Goal: Book appointment/travel/reservation

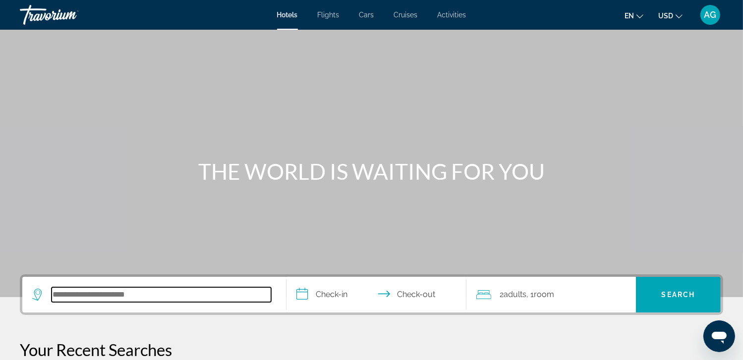
click at [114, 293] on input "Search hotel destination" at bounding box center [161, 294] width 219 height 15
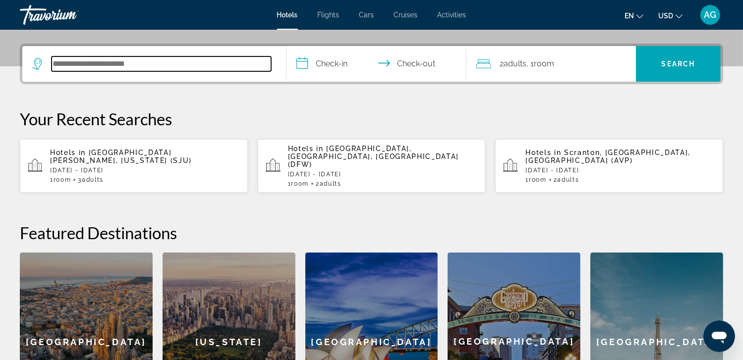
scroll to position [242, 0]
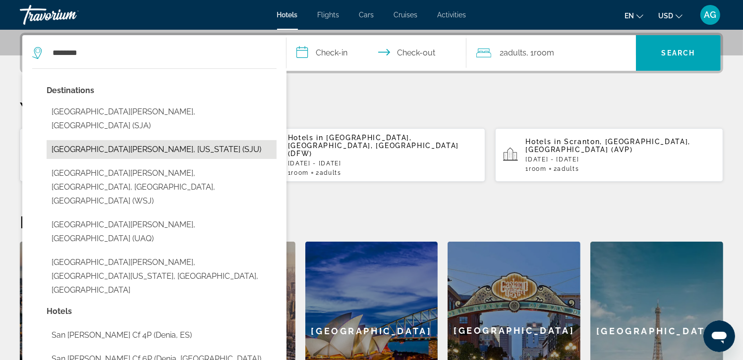
click at [104, 141] on button "[GEOGRAPHIC_DATA][PERSON_NAME], [US_STATE] (SJU)" at bounding box center [162, 149] width 230 height 19
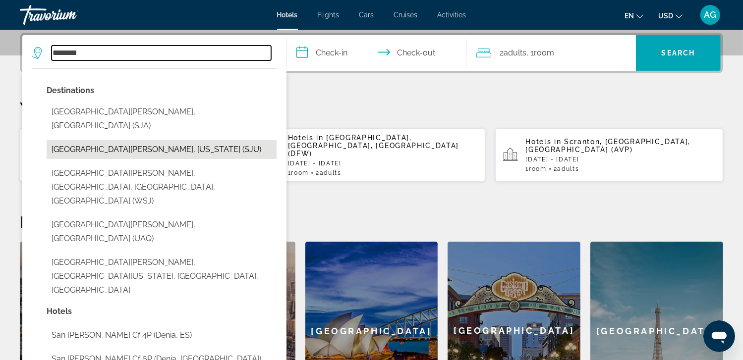
type input "**********"
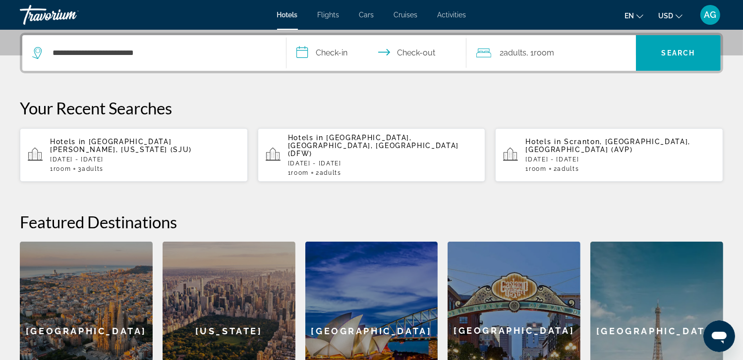
click at [332, 55] on input "**********" at bounding box center [377, 54] width 183 height 39
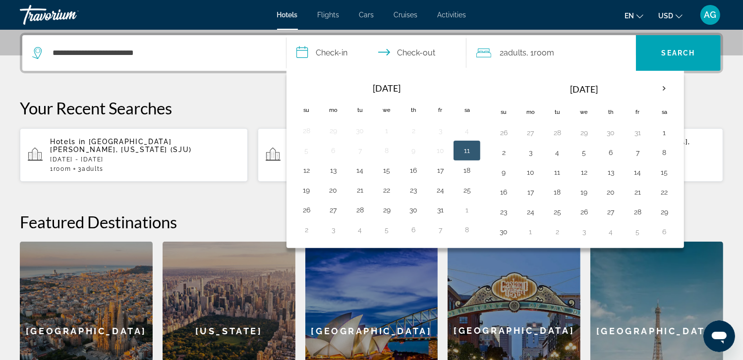
click at [462, 151] on button "11" at bounding box center [467, 151] width 16 height 14
click at [330, 169] on button "13" at bounding box center [333, 170] width 16 height 14
type input "**********"
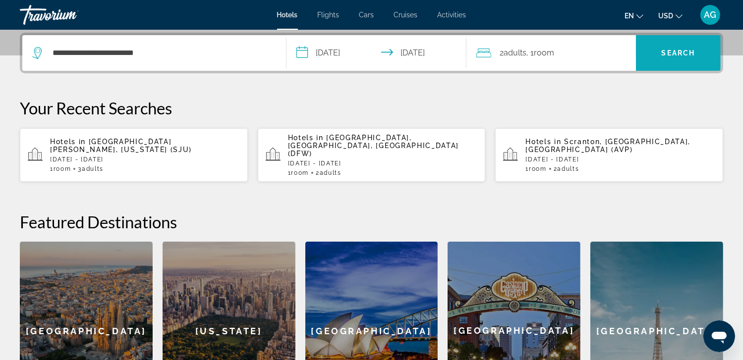
click at [665, 52] on span "Search" at bounding box center [678, 53] width 34 height 8
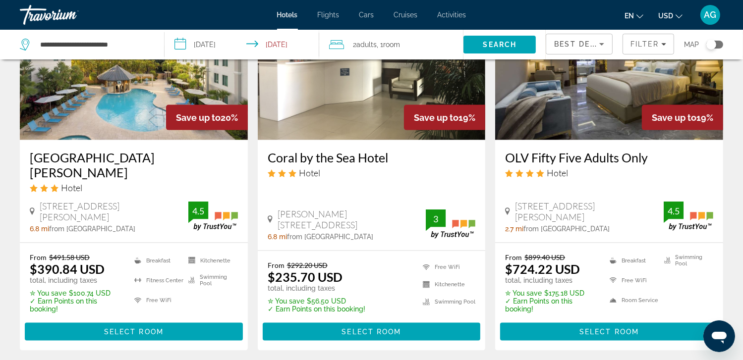
scroll to position [1367, 0]
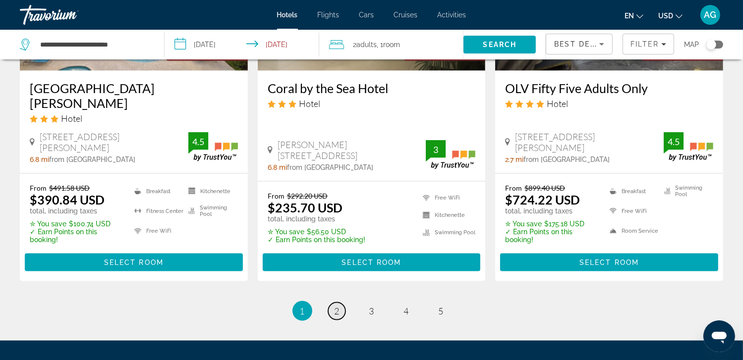
click at [334, 306] on span "2" at bounding box center [336, 311] width 5 height 11
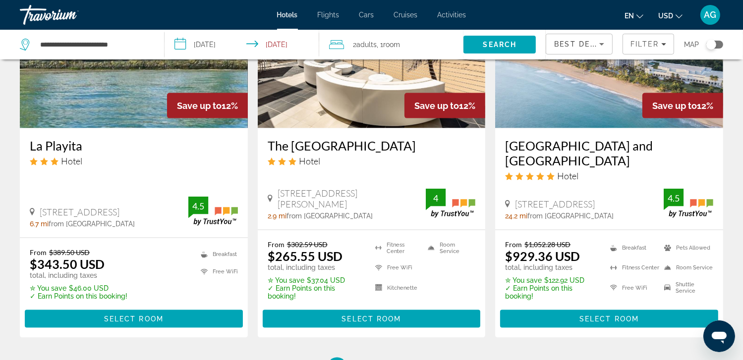
scroll to position [1348, 0]
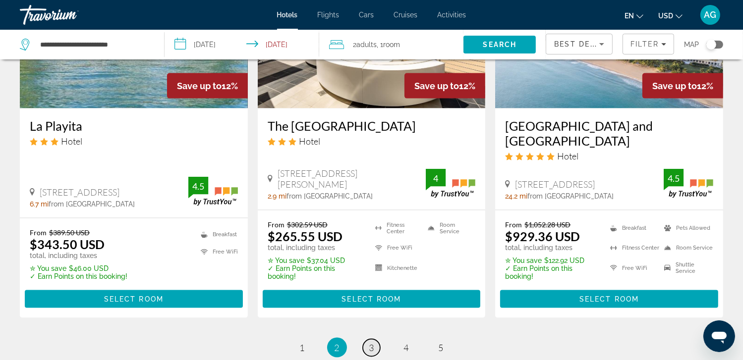
click at [371, 342] on span "3" at bounding box center [371, 347] width 5 height 11
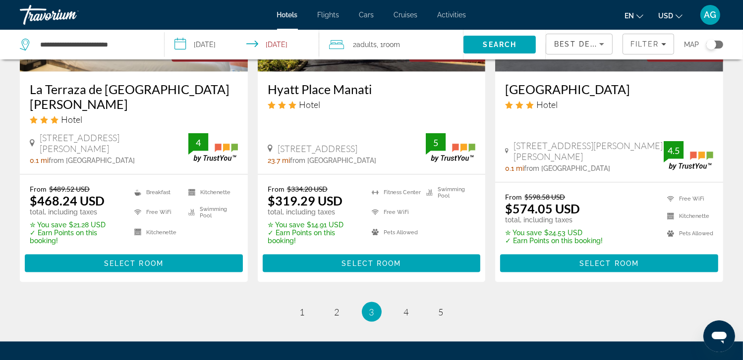
scroll to position [1387, 0]
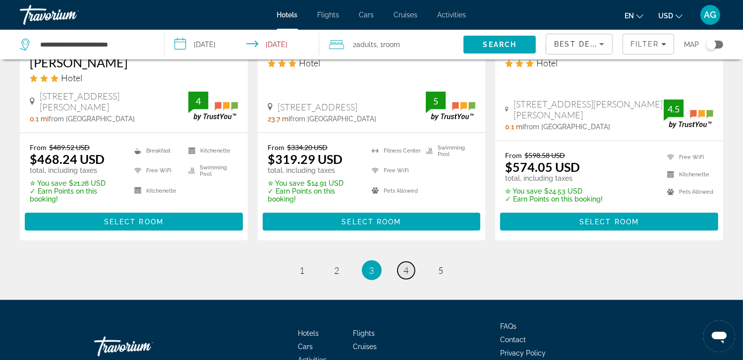
click at [406, 265] on span "4" at bounding box center [406, 270] width 5 height 11
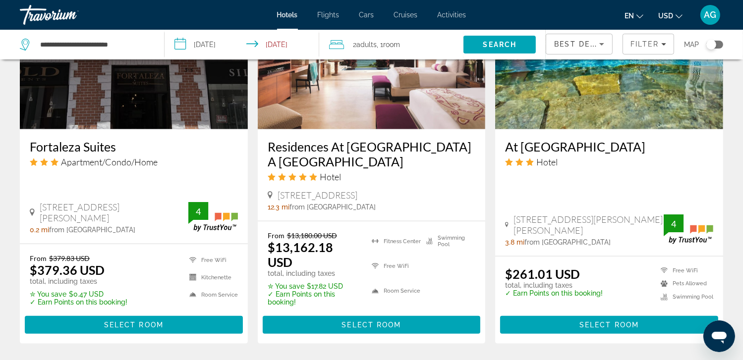
scroll to position [912, 0]
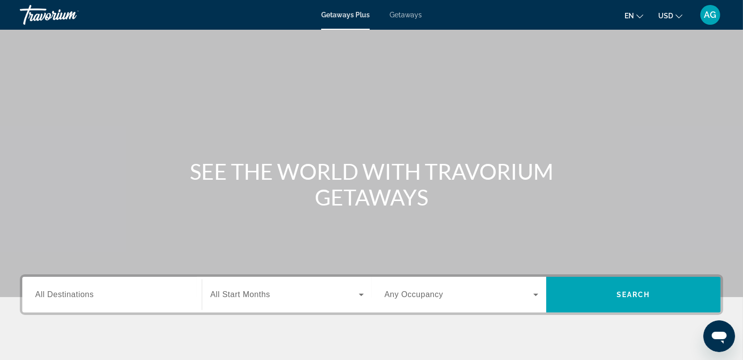
click at [68, 298] on span "All Destinations" at bounding box center [64, 294] width 58 height 8
click at [68, 298] on input "Destination All Destinations" at bounding box center [112, 295] width 154 height 12
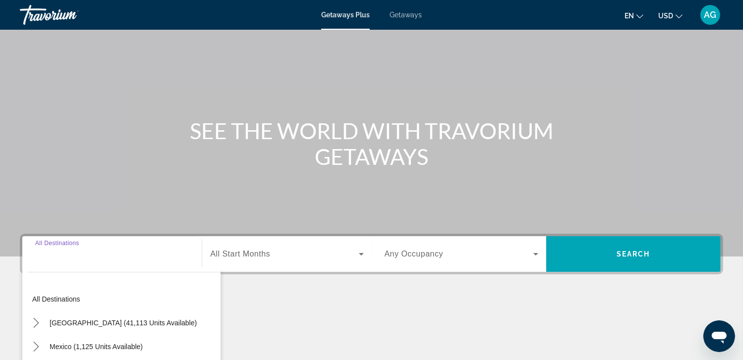
scroll to position [175, 0]
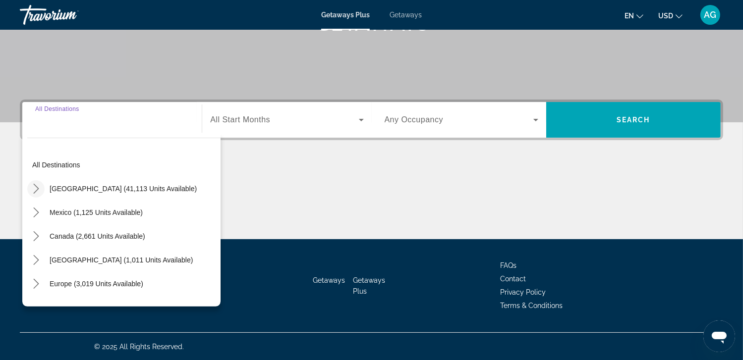
click at [36, 189] on icon "Toggle United States (41,113 units available) submenu" at bounding box center [35, 189] width 5 height 10
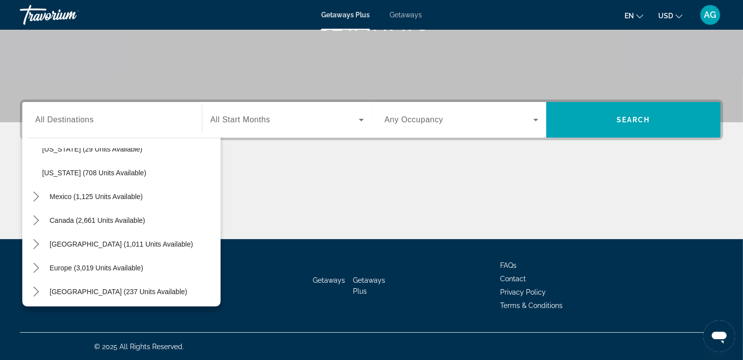
scroll to position [923, 0]
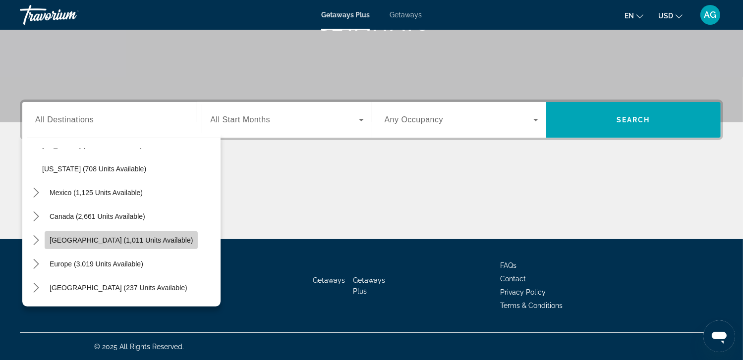
click at [108, 241] on span "Caribbean & Atlantic Islands (1,011 units available)" at bounding box center [121, 240] width 143 height 8
type input "**********"
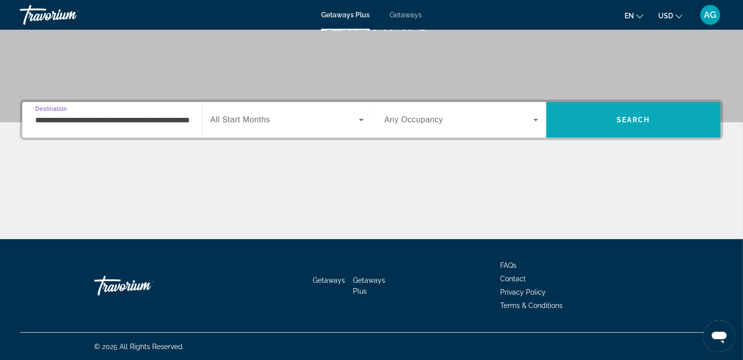
click at [630, 117] on span "Search" at bounding box center [633, 120] width 34 height 8
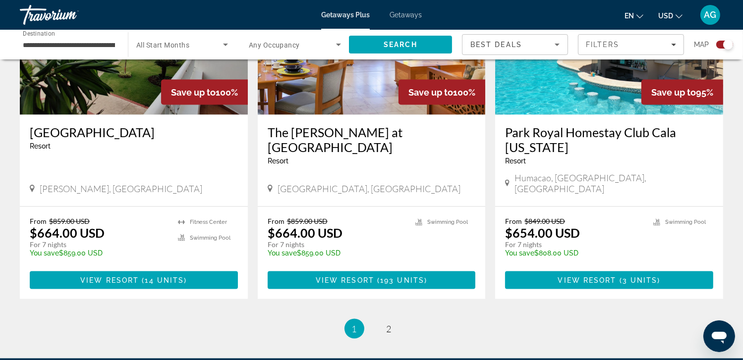
scroll to position [1497, 0]
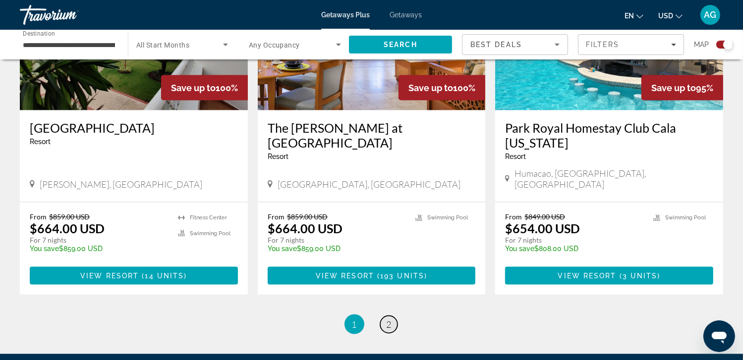
click at [386, 319] on span "2" at bounding box center [388, 324] width 5 height 11
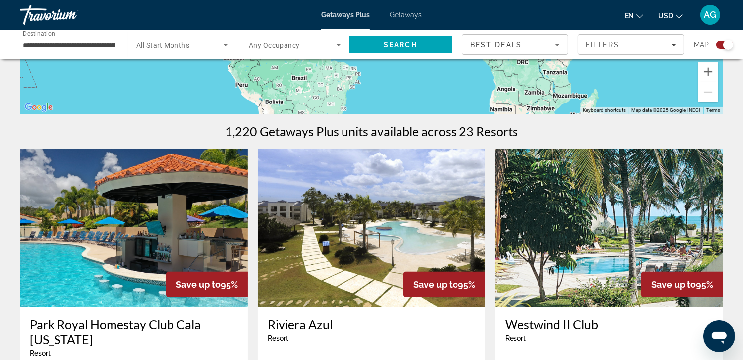
scroll to position [73, 0]
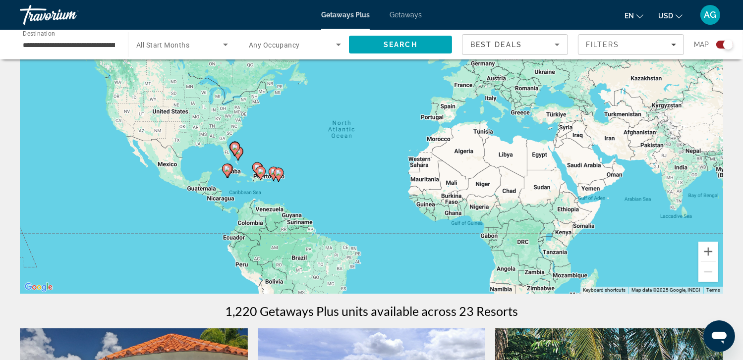
click at [407, 13] on span "Getaways" at bounding box center [405, 15] width 32 height 8
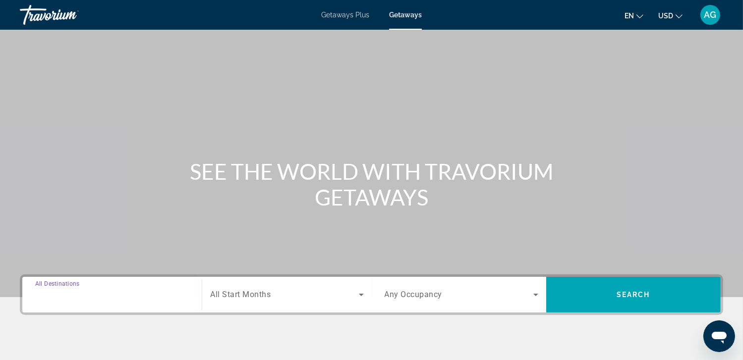
click at [148, 294] on input "Destination All Destinations" at bounding box center [112, 295] width 154 height 12
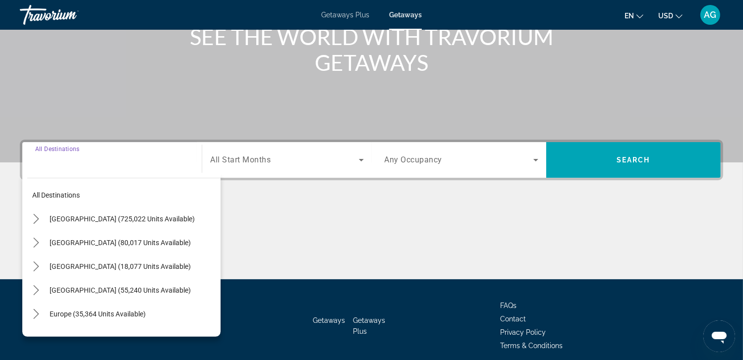
scroll to position [175, 0]
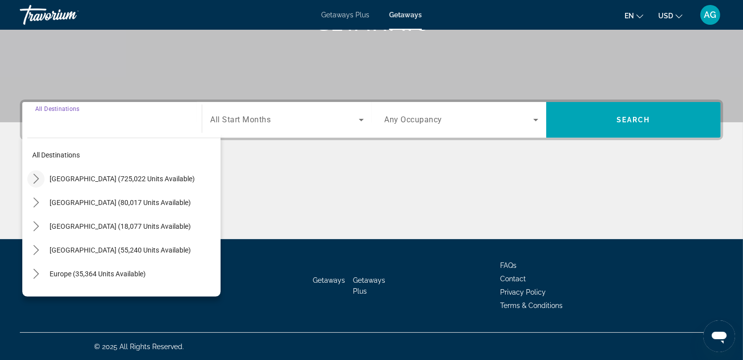
click at [36, 177] on icon "Toggle United States (725,022 units available) submenu" at bounding box center [35, 179] width 5 height 10
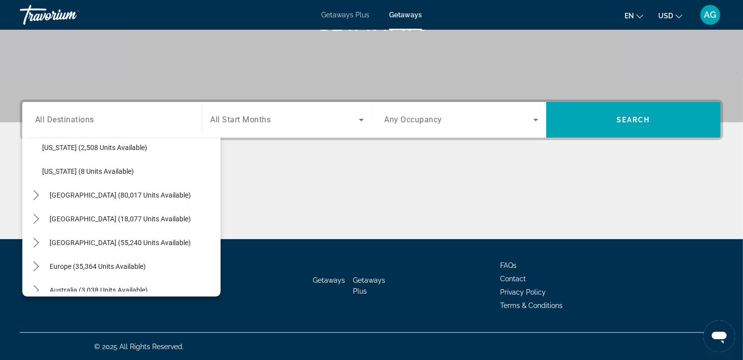
scroll to position [1062, 0]
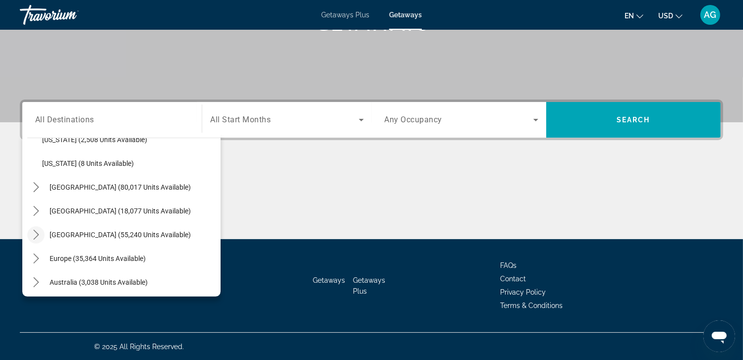
click at [37, 233] on icon "Toggle Caribbean & Atlantic Islands (55,240 units available) submenu" at bounding box center [36, 235] width 10 height 10
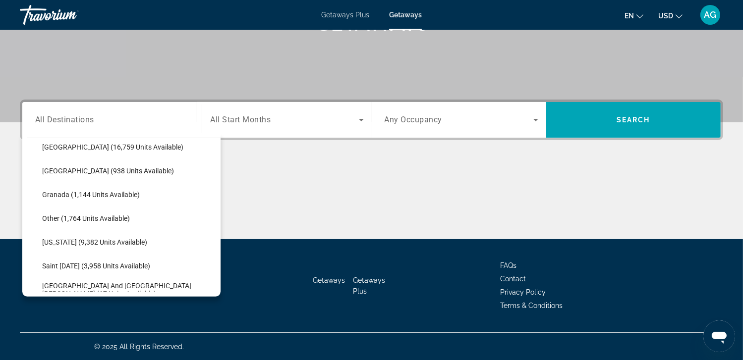
scroll to position [1278, 0]
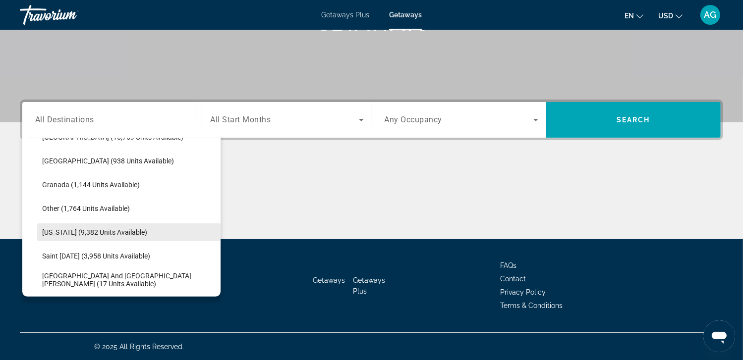
click at [132, 230] on span "Puerto Rico (9,382 units available)" at bounding box center [94, 232] width 105 height 8
type input "**********"
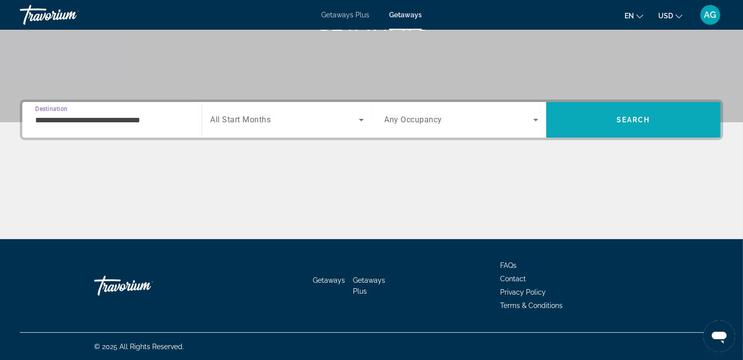
click at [630, 120] on span "Search" at bounding box center [633, 120] width 34 height 8
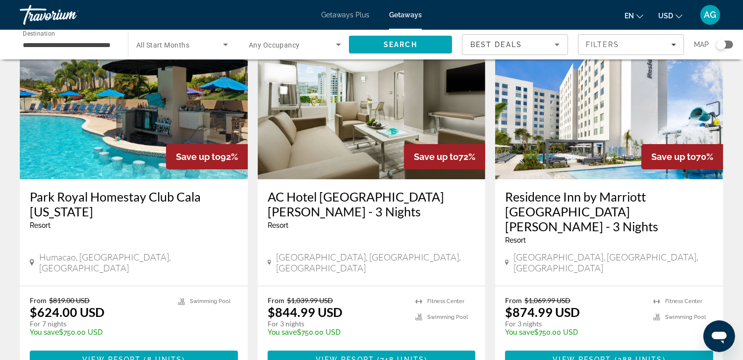
scroll to position [51, 0]
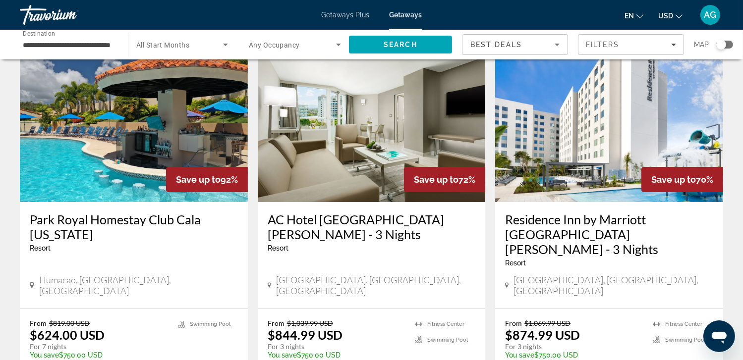
click at [716, 19] on div "AG" at bounding box center [710, 15] width 20 height 20
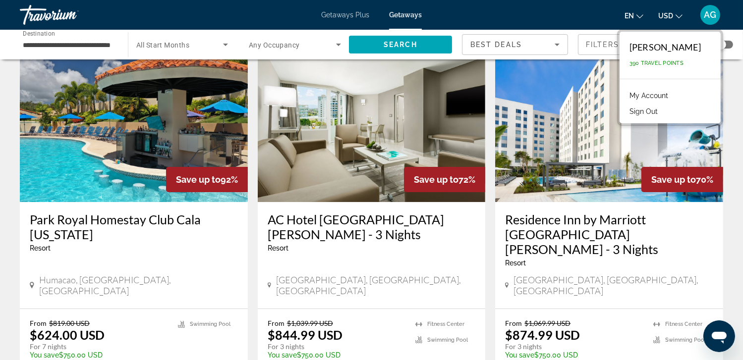
click at [660, 113] on button "Sign Out" at bounding box center [643, 111] width 38 height 13
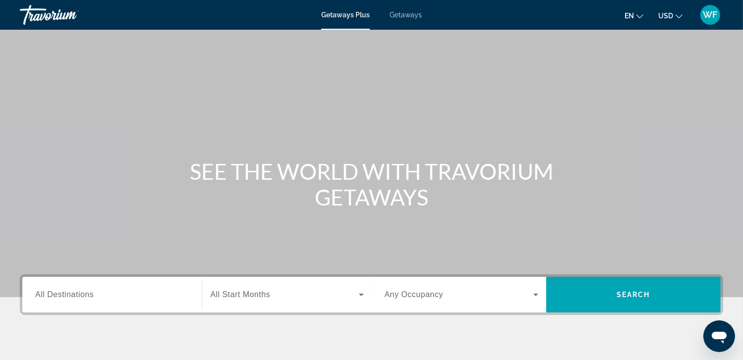
click at [99, 289] on input "Destination All Destinations" at bounding box center [112, 295] width 154 height 12
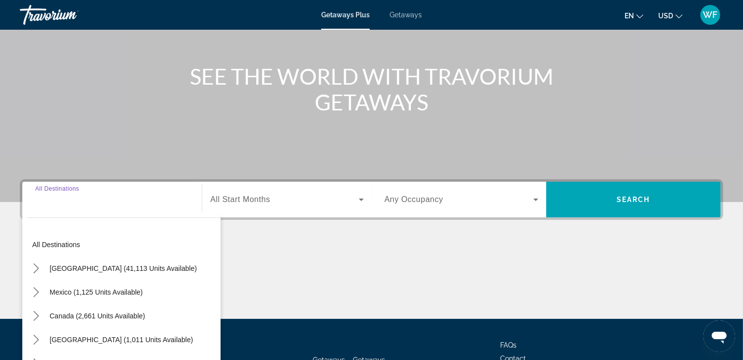
scroll to position [175, 0]
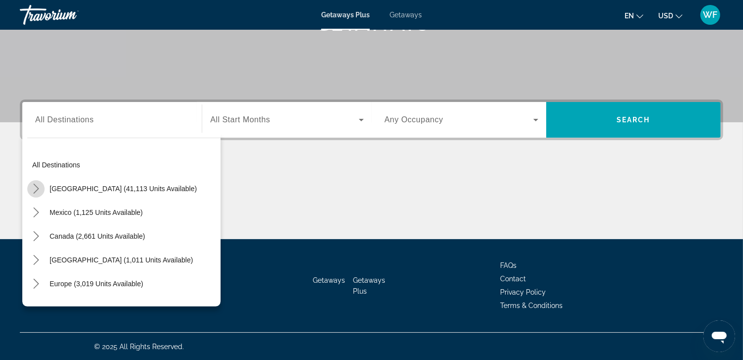
click at [38, 190] on icon "Toggle United States (41,113 units available) submenu" at bounding box center [36, 189] width 10 height 10
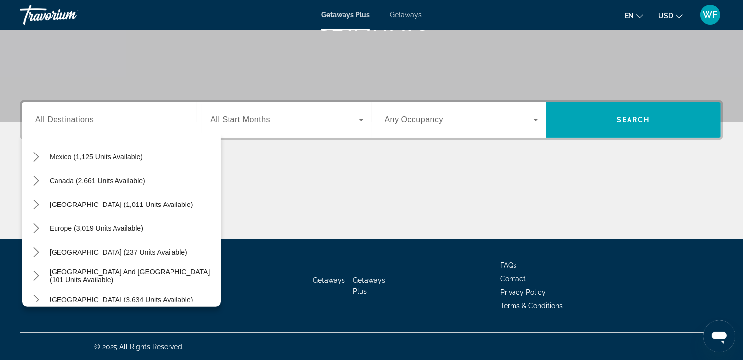
scroll to position [963, 0]
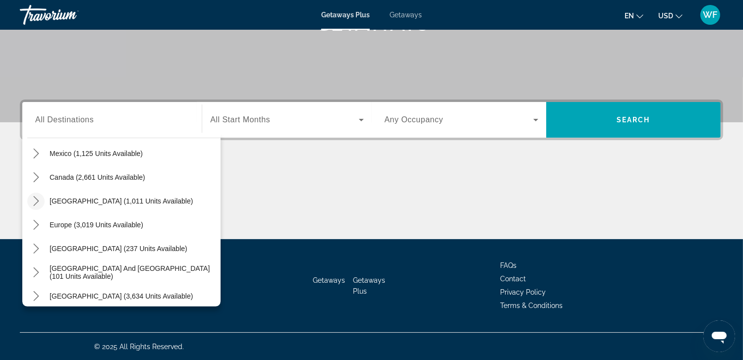
click at [39, 200] on icon "Toggle Caribbean & Atlantic Islands (1,011 units available) submenu" at bounding box center [36, 201] width 10 height 10
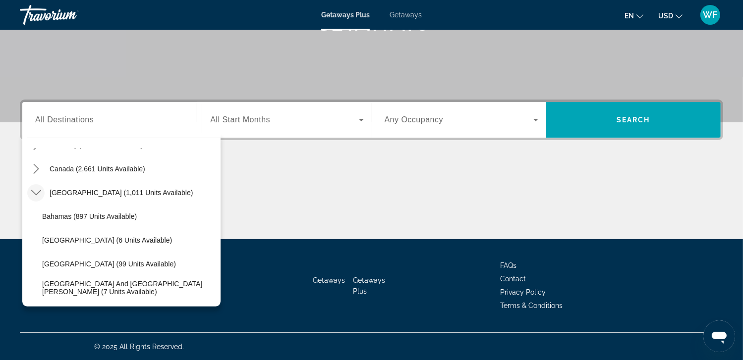
scroll to position [967, 0]
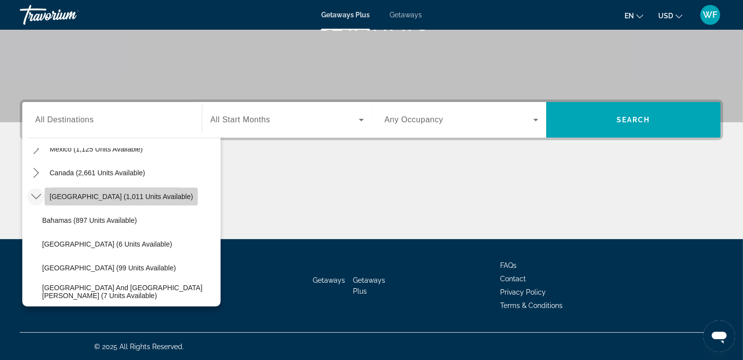
click at [69, 199] on span "Caribbean & Atlantic Islands (1,011 units available)" at bounding box center [121, 197] width 143 height 8
type input "**********"
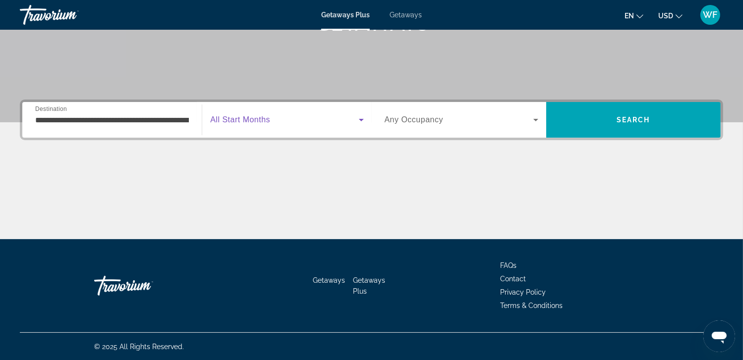
click at [319, 122] on span "Search widget" at bounding box center [284, 120] width 148 height 12
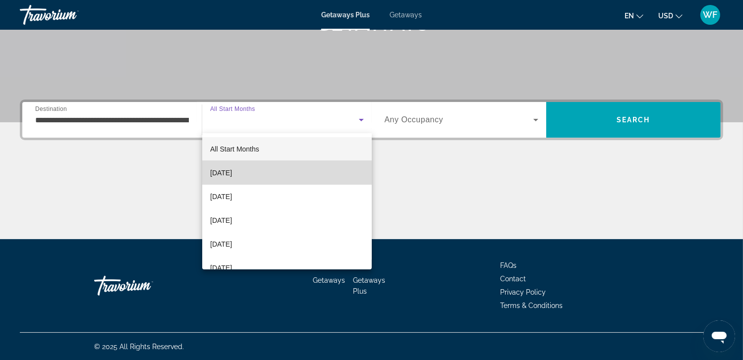
click at [300, 168] on mat-option "October 2025" at bounding box center [286, 173] width 169 height 24
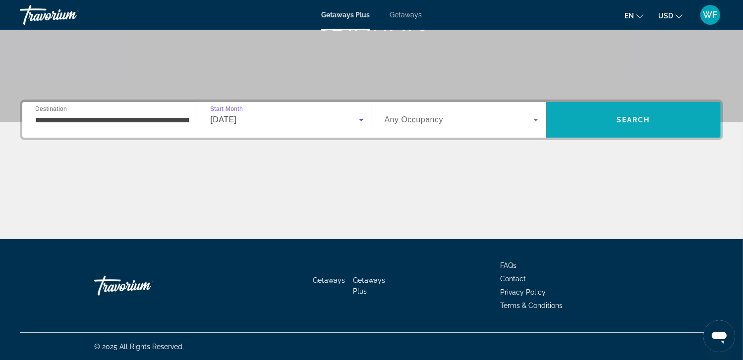
click at [607, 120] on span "Search" at bounding box center [633, 120] width 174 height 24
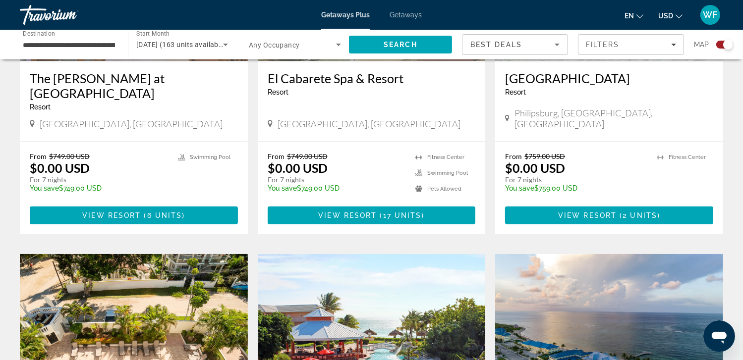
scroll to position [501, 0]
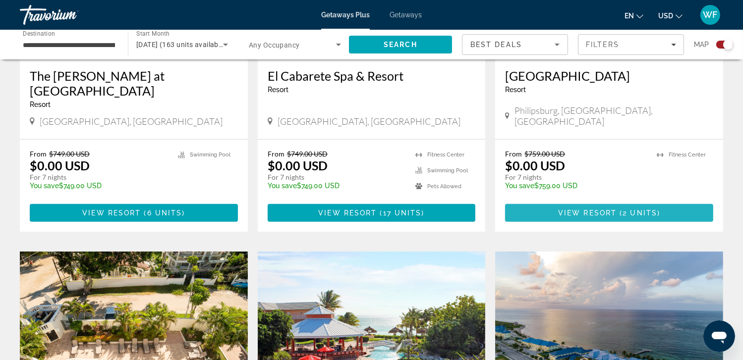
click at [591, 209] on span "View Resort" at bounding box center [587, 213] width 58 height 8
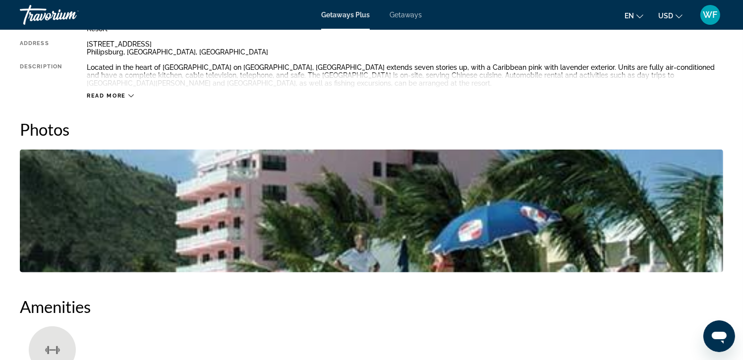
scroll to position [379, 0]
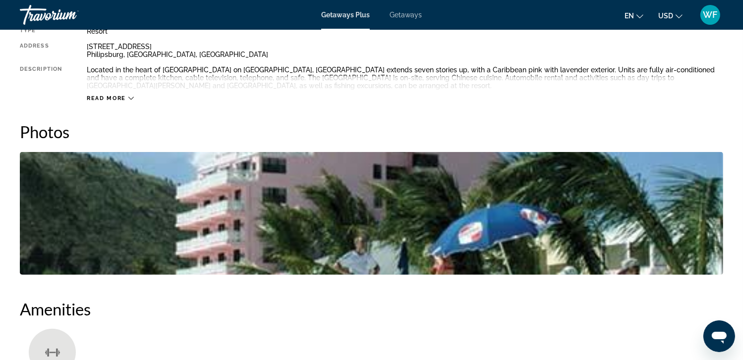
click at [561, 216] on img "Open full-screen image slider" at bounding box center [371, 213] width 703 height 123
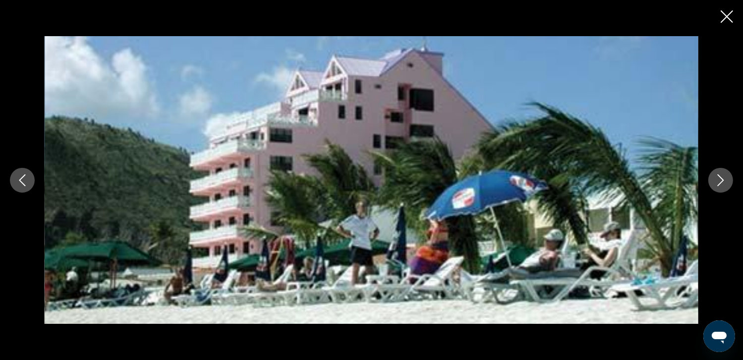
click at [721, 179] on icon "Next image" at bounding box center [720, 180] width 12 height 12
click at [719, 180] on icon "Next image" at bounding box center [720, 180] width 12 height 12
click at [717, 182] on icon "Next image" at bounding box center [720, 180] width 12 height 12
click at [723, 183] on icon "Next image" at bounding box center [720, 180] width 12 height 12
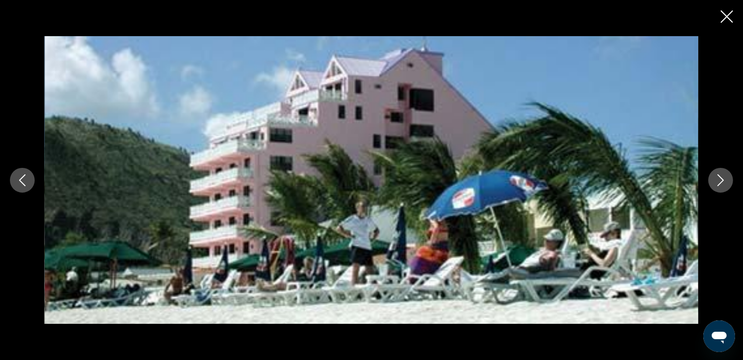
click at [726, 20] on icon "Close slideshow" at bounding box center [726, 16] width 12 height 12
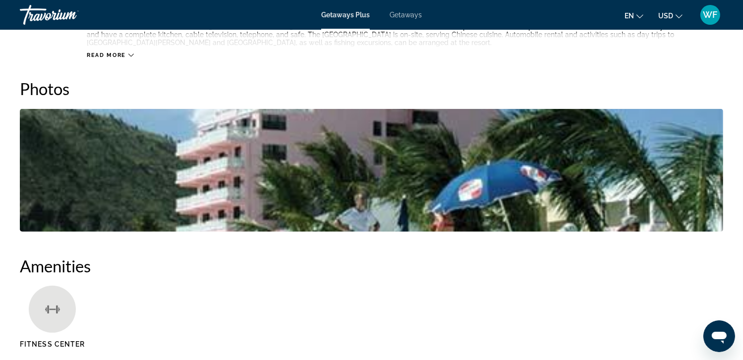
scroll to position [387, 0]
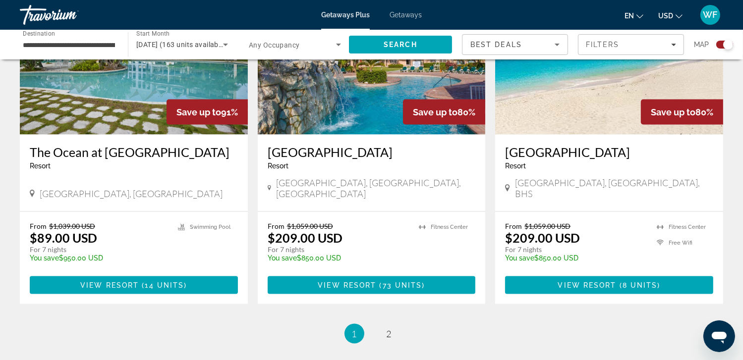
scroll to position [1488, 0]
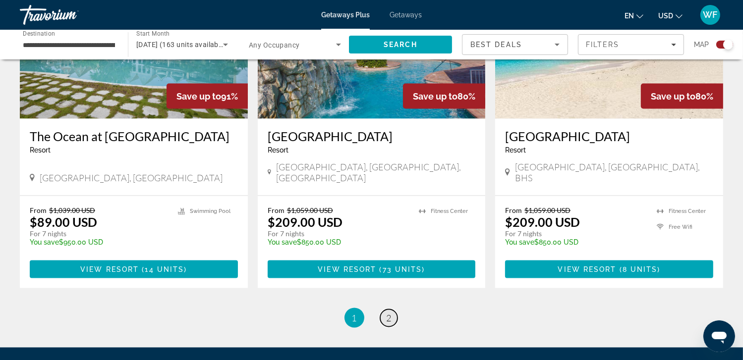
click at [388, 313] on span "2" at bounding box center [388, 318] width 5 height 11
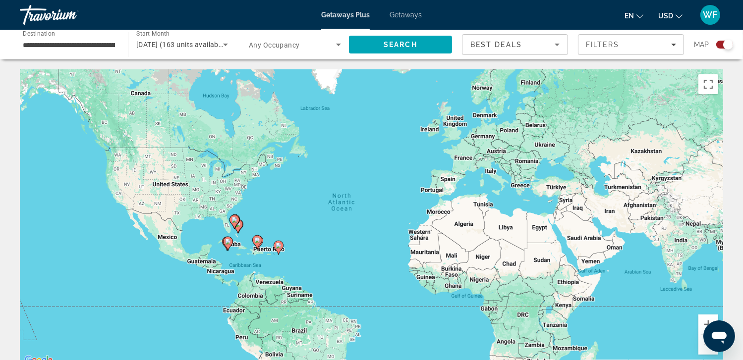
click at [406, 17] on span "Getaways" at bounding box center [405, 15] width 32 height 8
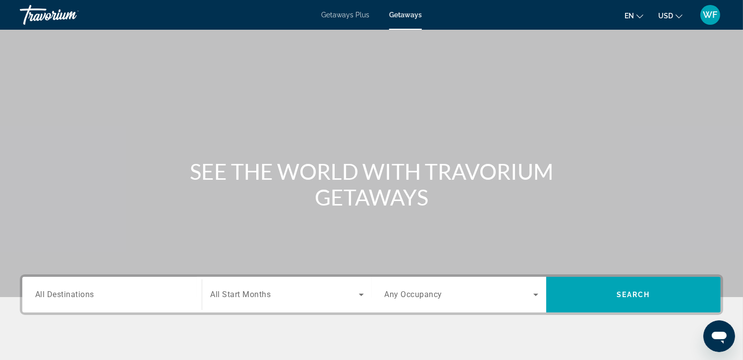
click at [141, 292] on input "Destination All Destinations" at bounding box center [112, 295] width 154 height 12
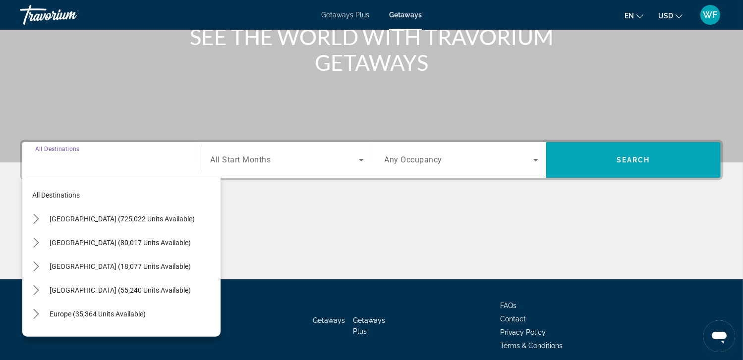
scroll to position [175, 0]
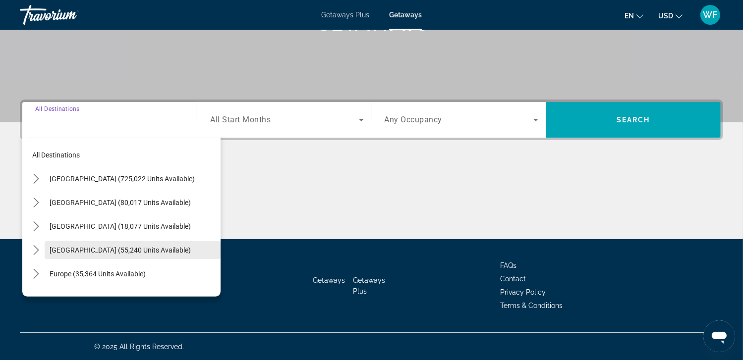
click at [57, 246] on span "Caribbean & Atlantic Islands (55,240 units available)" at bounding box center [120, 250] width 141 height 8
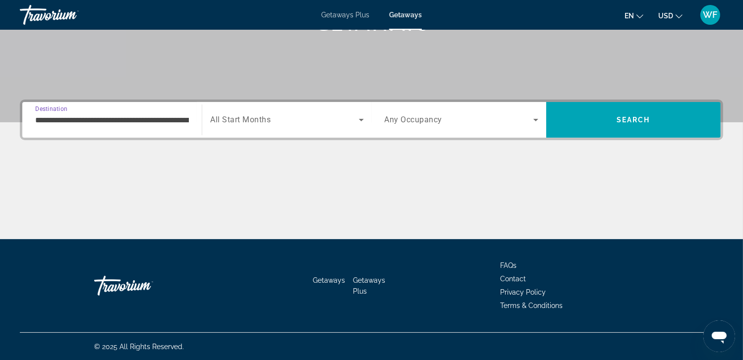
click at [128, 119] on input "**********" at bounding box center [112, 120] width 154 height 12
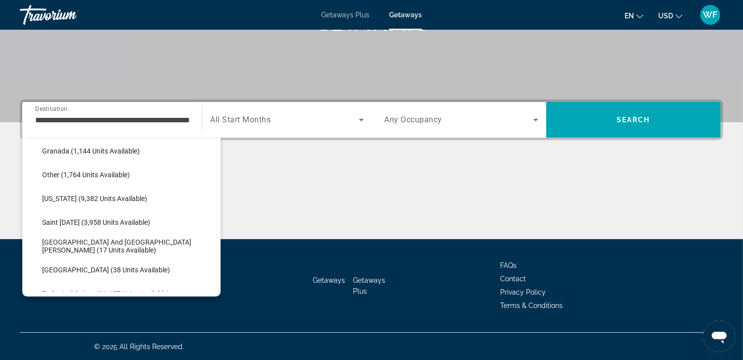
scroll to position [271, 0]
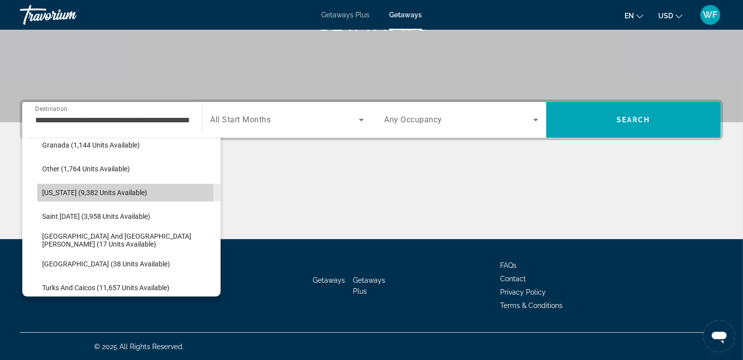
click at [123, 193] on span "Puerto Rico (9,382 units available)" at bounding box center [94, 193] width 105 height 8
type input "**********"
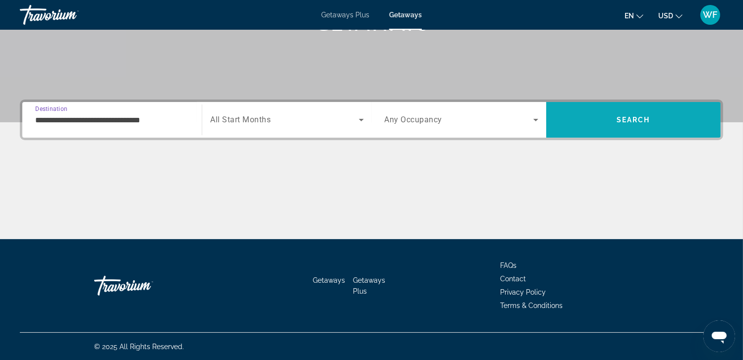
click at [634, 118] on span "Search" at bounding box center [633, 120] width 34 height 8
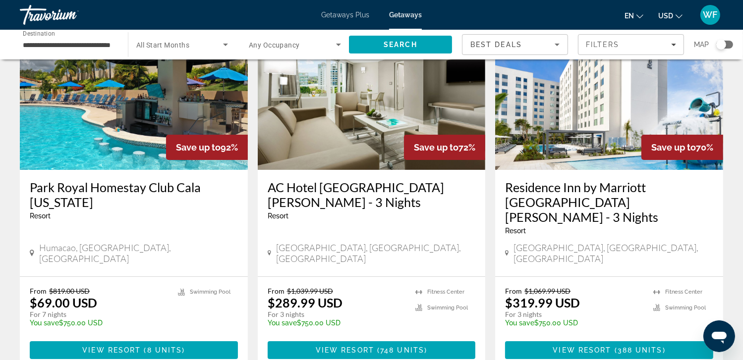
scroll to position [85, 0]
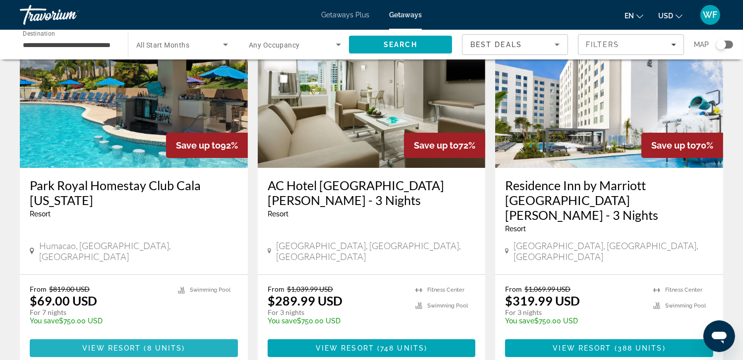
click at [129, 344] on span "View Resort" at bounding box center [111, 348] width 58 height 8
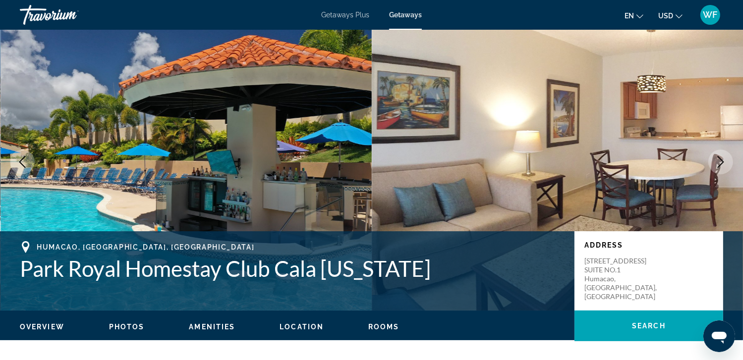
scroll to position [9, 0]
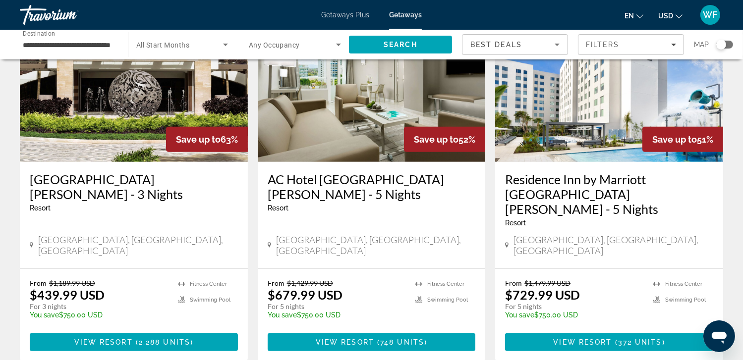
scroll to position [470, 0]
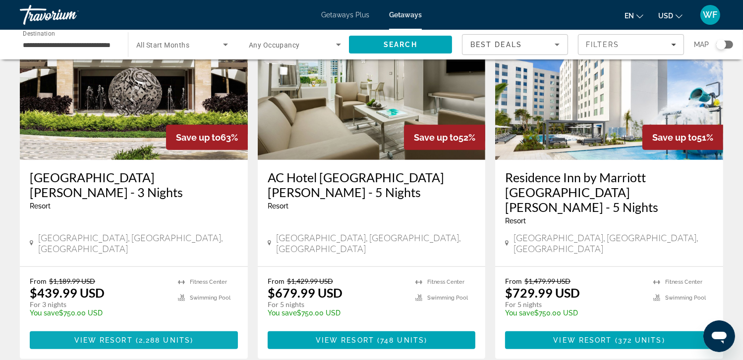
click at [95, 328] on span "Main content" at bounding box center [134, 340] width 208 height 24
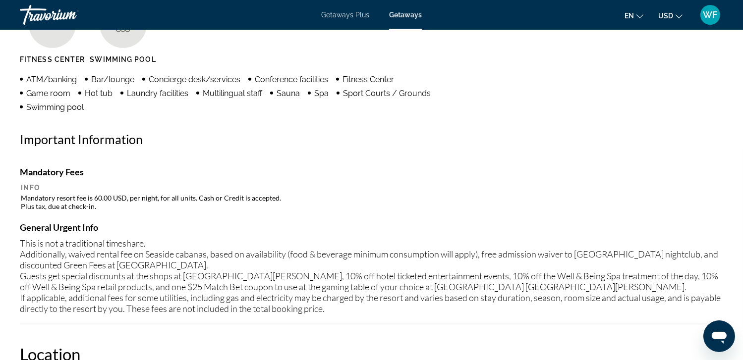
scroll to position [704, 0]
